Goal: Task Accomplishment & Management: Use online tool/utility

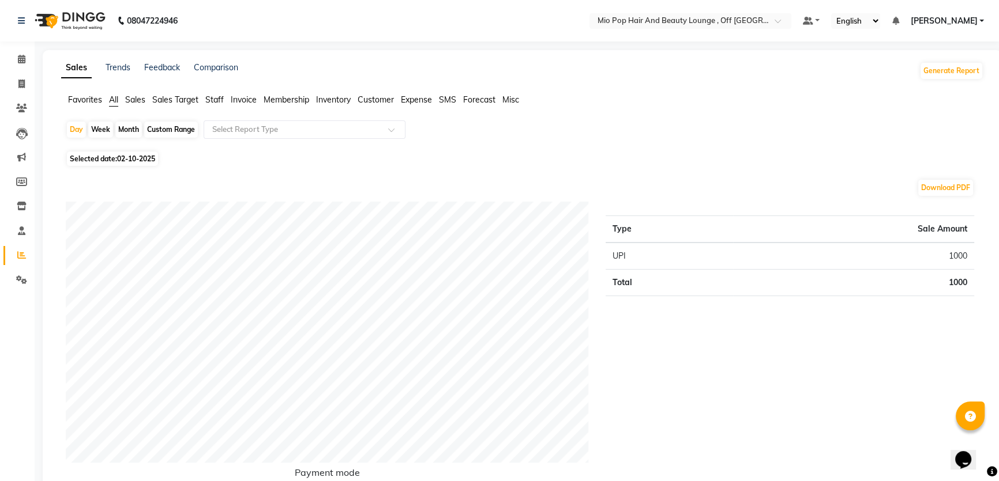
click at [906, 21] on ul "Default Panel My Panel English ENGLISH Español العربية मराठी हिंदी ગુજરાતી தமிழ…" at bounding box center [893, 21] width 193 height 16
click at [898, 23] on icon at bounding box center [894, 21] width 7 height 8
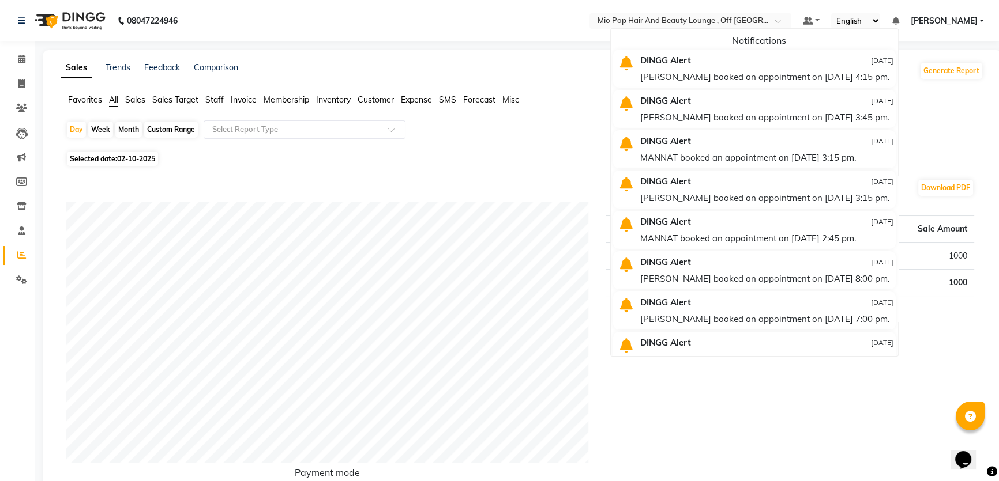
click at [499, 126] on div "Day Week Month Custom Range Select Report Type" at bounding box center [522, 135] width 913 height 28
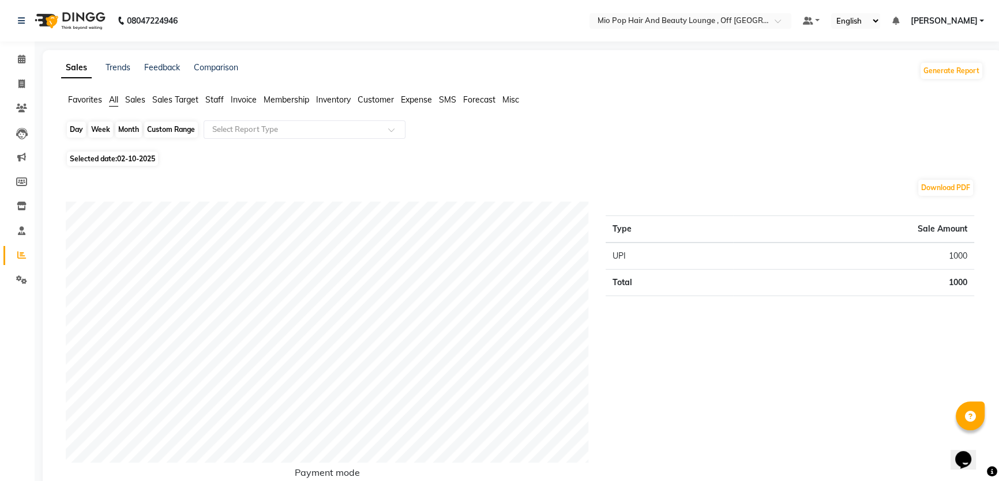
click at [75, 127] on div "Day" at bounding box center [76, 130] width 19 height 16
select select "10"
select select "2025"
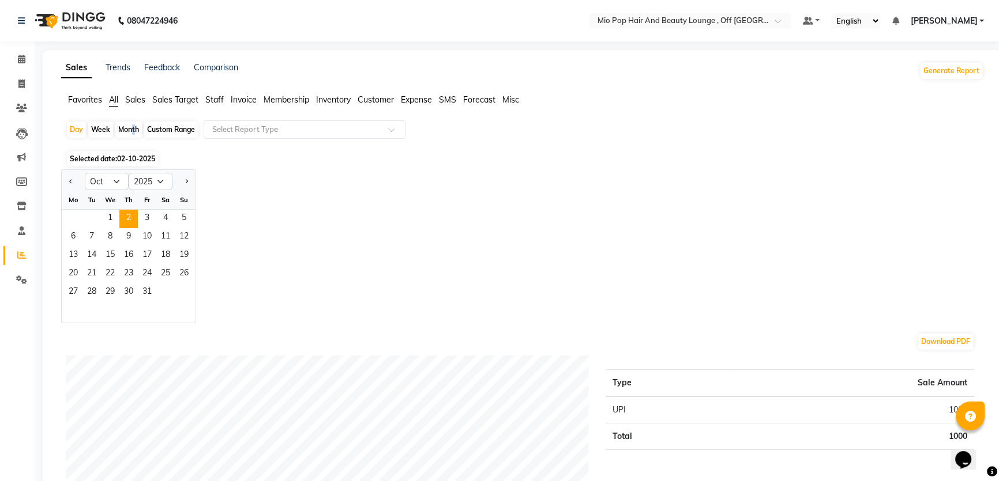
click at [132, 126] on div "Month" at bounding box center [128, 130] width 27 height 16
select select "10"
select select "2025"
click at [125, 126] on div "Month" at bounding box center [128, 130] width 27 height 16
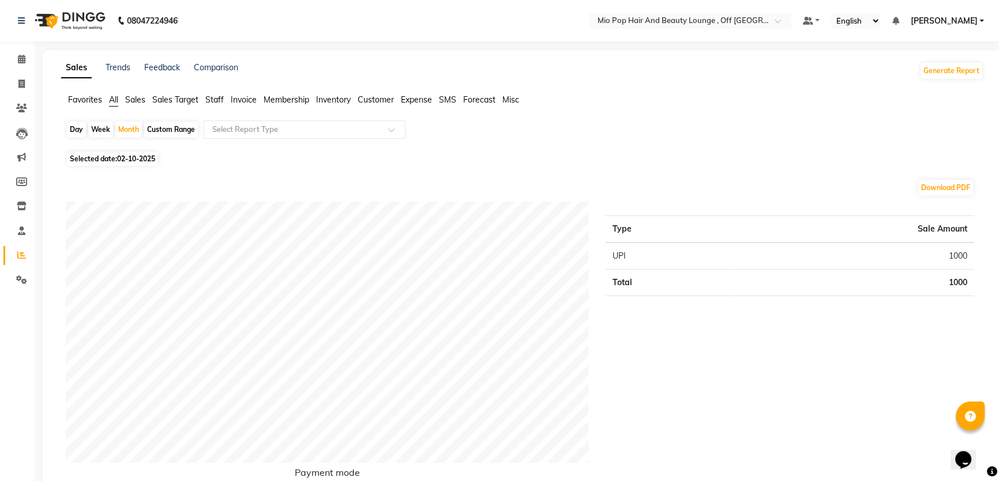
click at [219, 99] on span "Staff" at bounding box center [214, 100] width 18 height 10
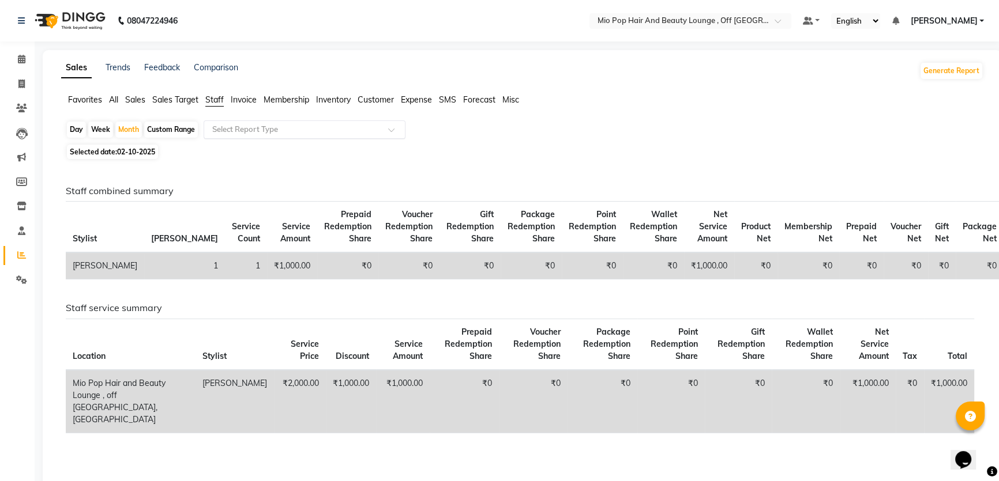
click at [229, 128] on input "text" at bounding box center [293, 130] width 166 height 12
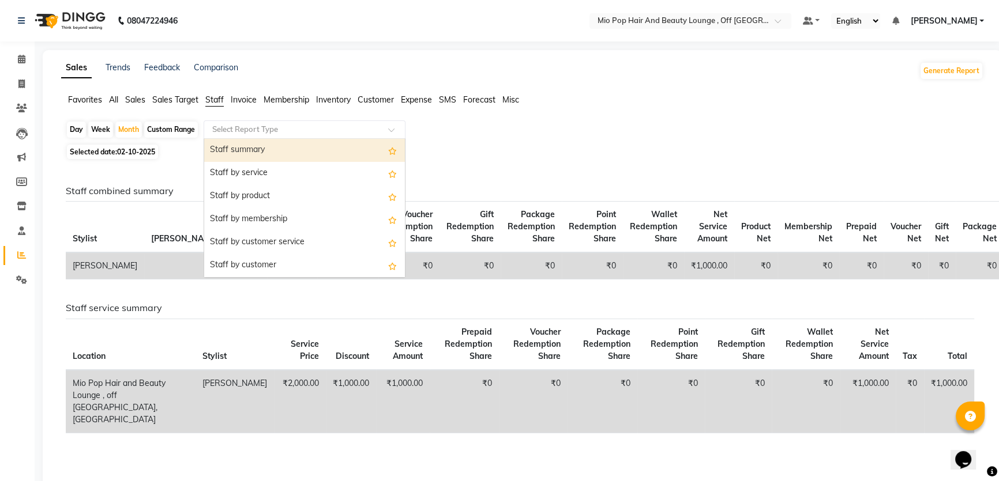
click at [229, 145] on div "Staff summary" at bounding box center [304, 150] width 201 height 23
select select "full_report"
select select "csv"
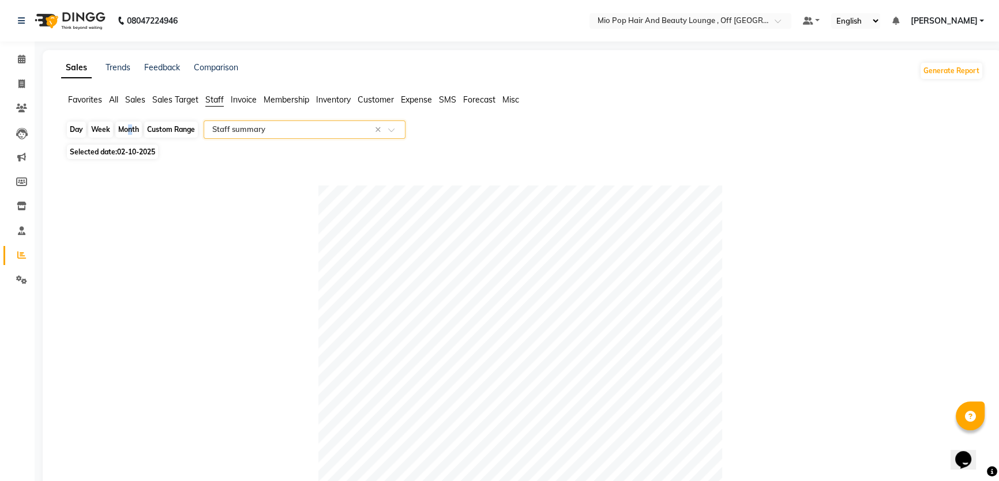
click at [126, 123] on div "Month" at bounding box center [128, 130] width 27 height 16
select select "10"
select select "2025"
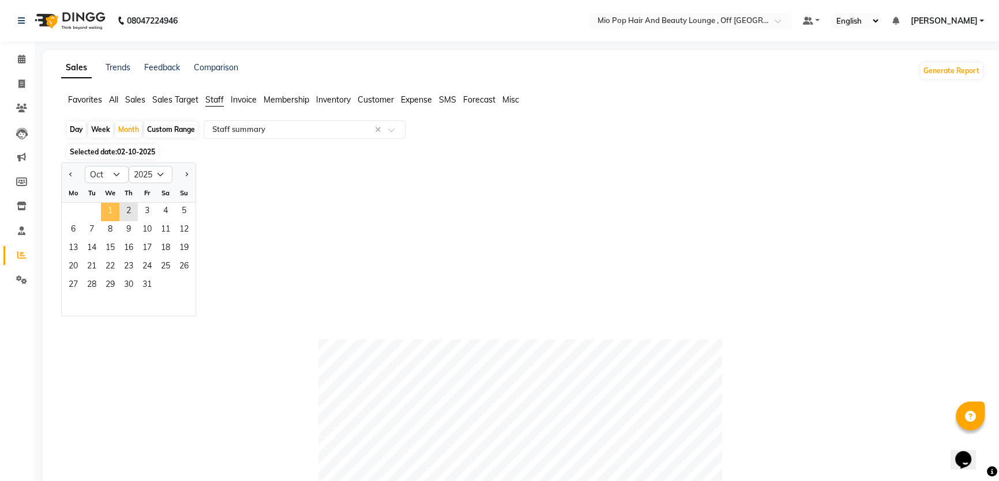
click at [112, 207] on span "1" at bounding box center [110, 212] width 18 height 18
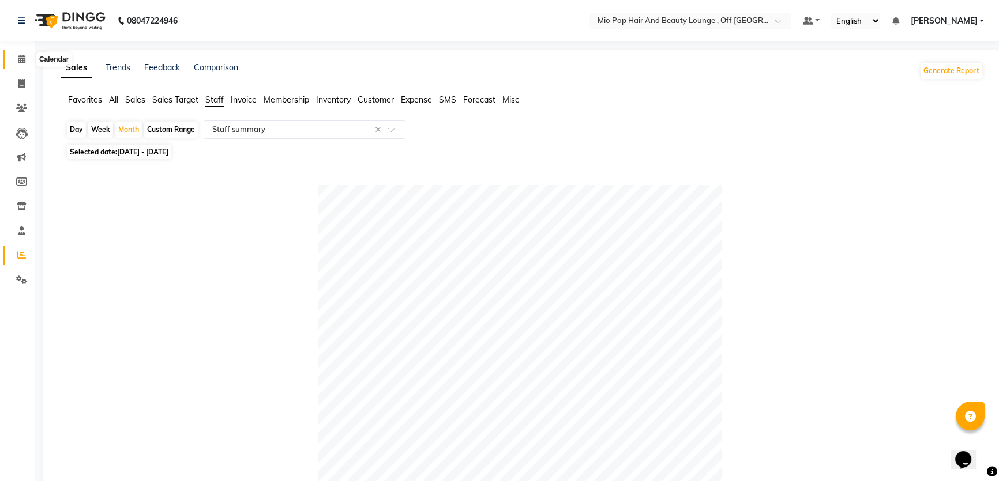
click at [27, 58] on span at bounding box center [22, 59] width 20 height 13
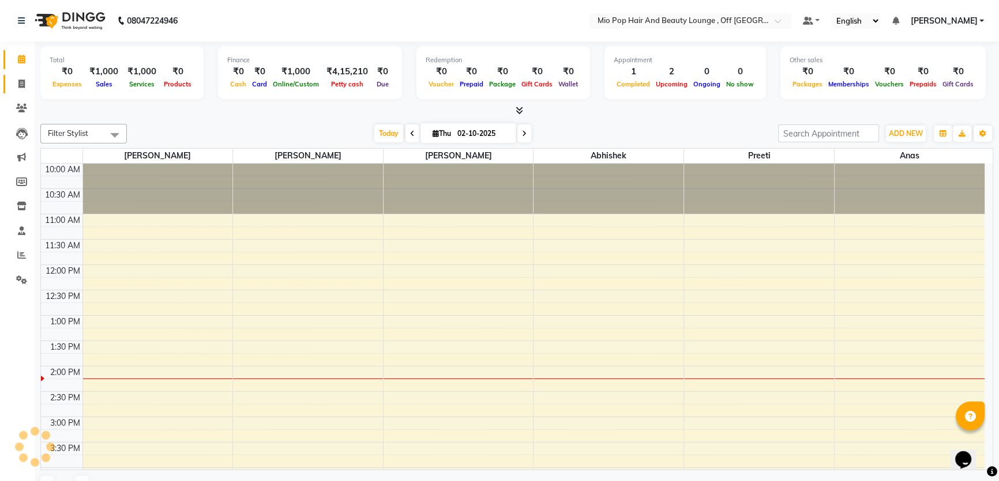
click at [25, 80] on span at bounding box center [22, 84] width 20 height 13
select select "service"
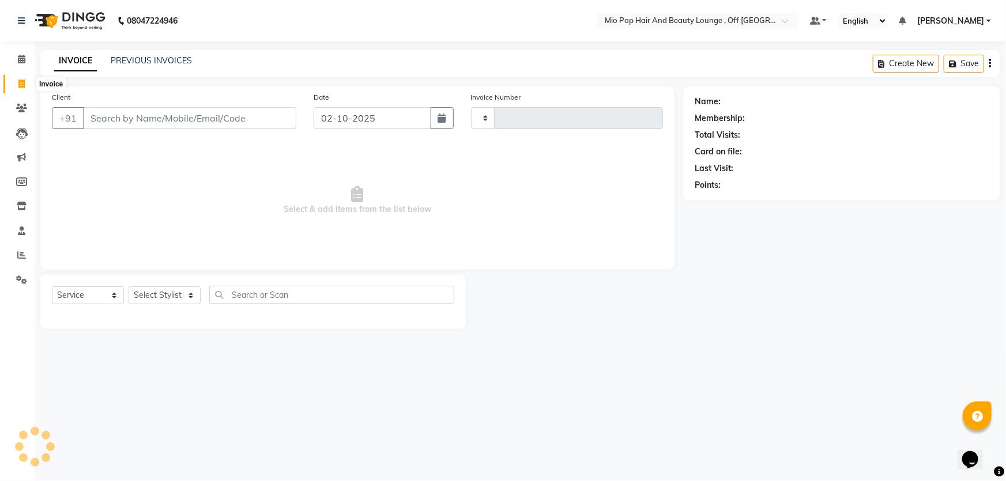
type input "1581"
select select "6567"
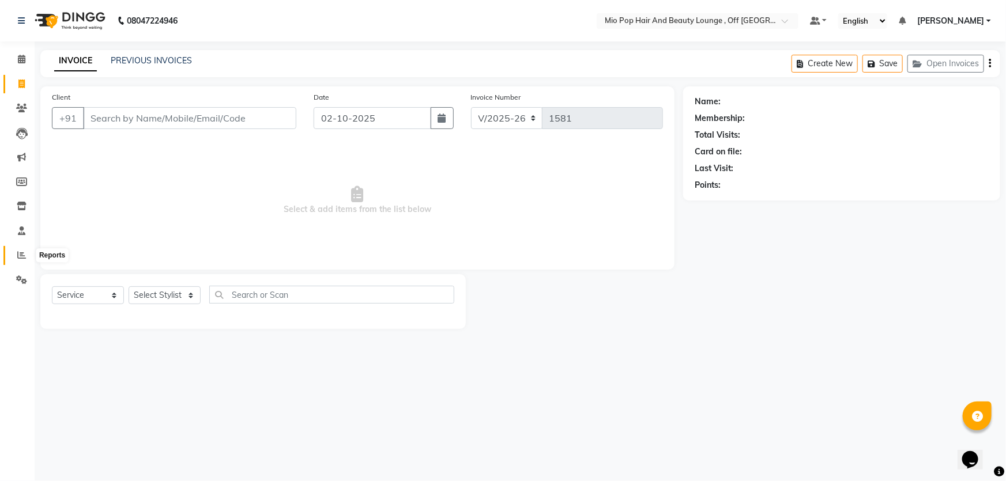
click at [25, 257] on icon at bounding box center [21, 255] width 9 height 9
